Goal: Use online tool/utility: Utilize a website feature to perform a specific function

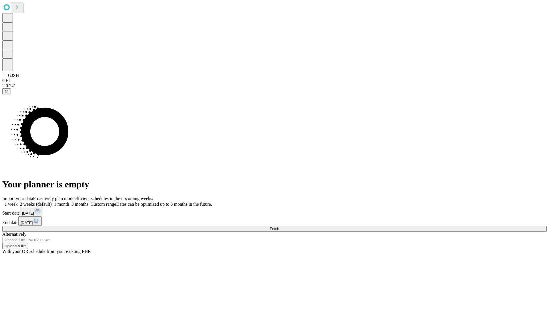
click at [279, 227] on span "Fetch" at bounding box center [274, 229] width 9 height 4
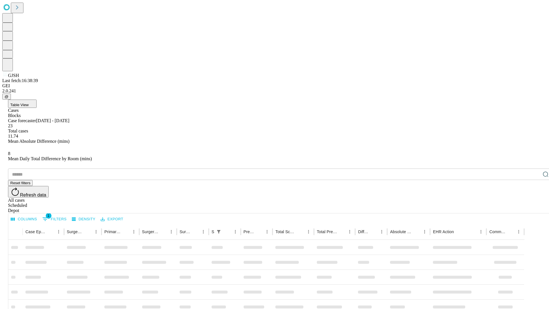
click at [29, 103] on span "Table View" at bounding box center [19, 105] width 18 height 4
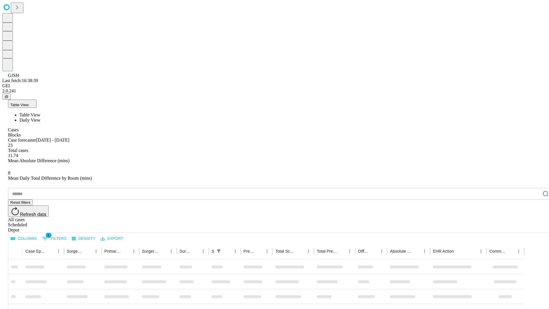
click at [40, 118] on span "Daily View" at bounding box center [29, 120] width 21 height 5
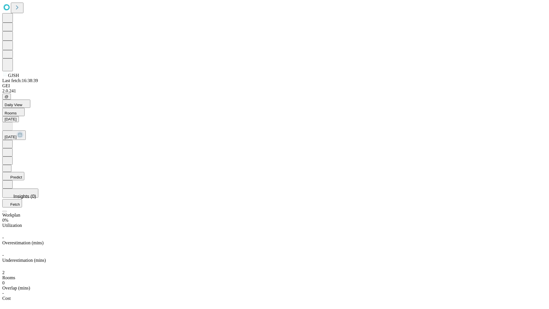
click at [24, 172] on button "Predict" at bounding box center [13, 176] width 22 height 8
